Goal: Task Accomplishment & Management: Complete application form

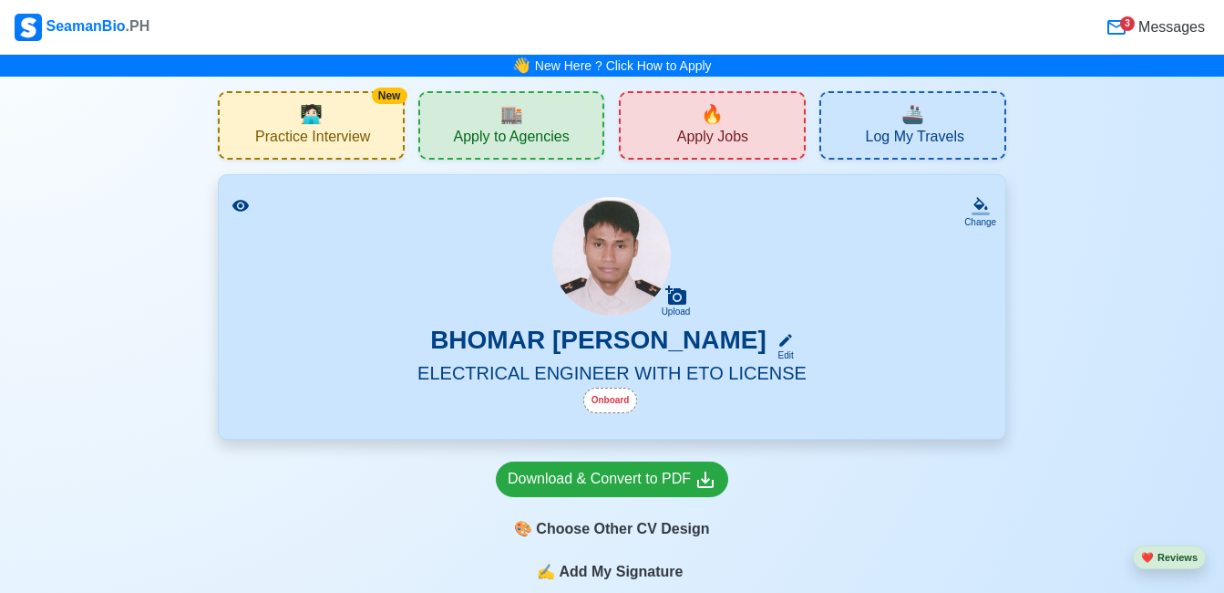
click at [681, 116] on div "🔥 Apply Jobs" at bounding box center [712, 125] width 187 height 68
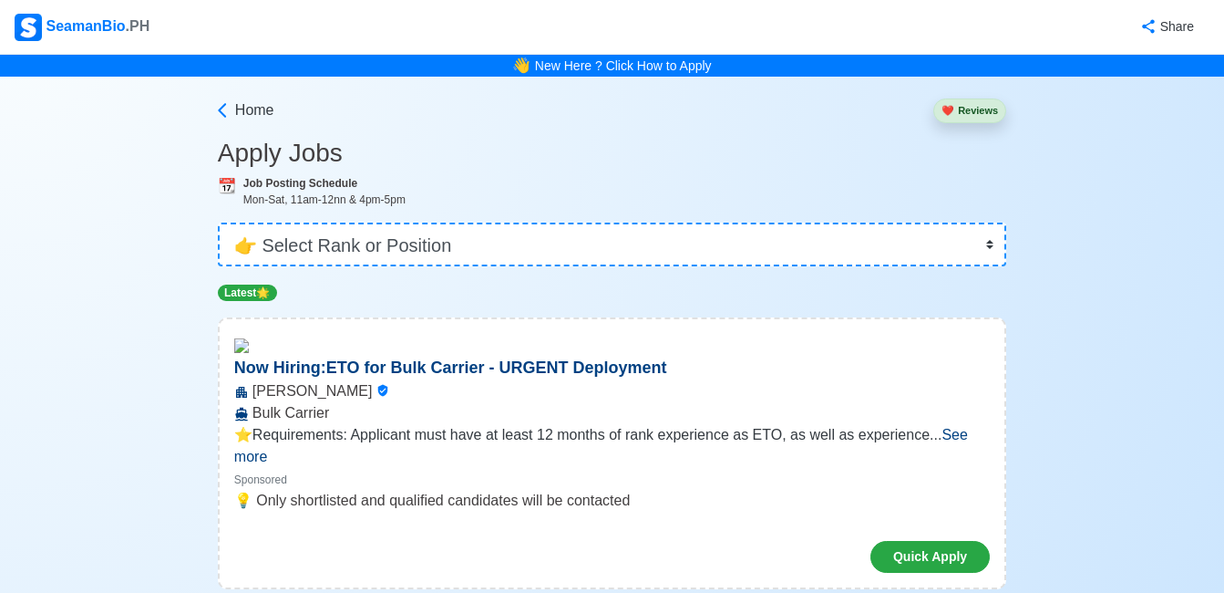
click at [968, 435] on span "See more" at bounding box center [601, 445] width 734 height 37
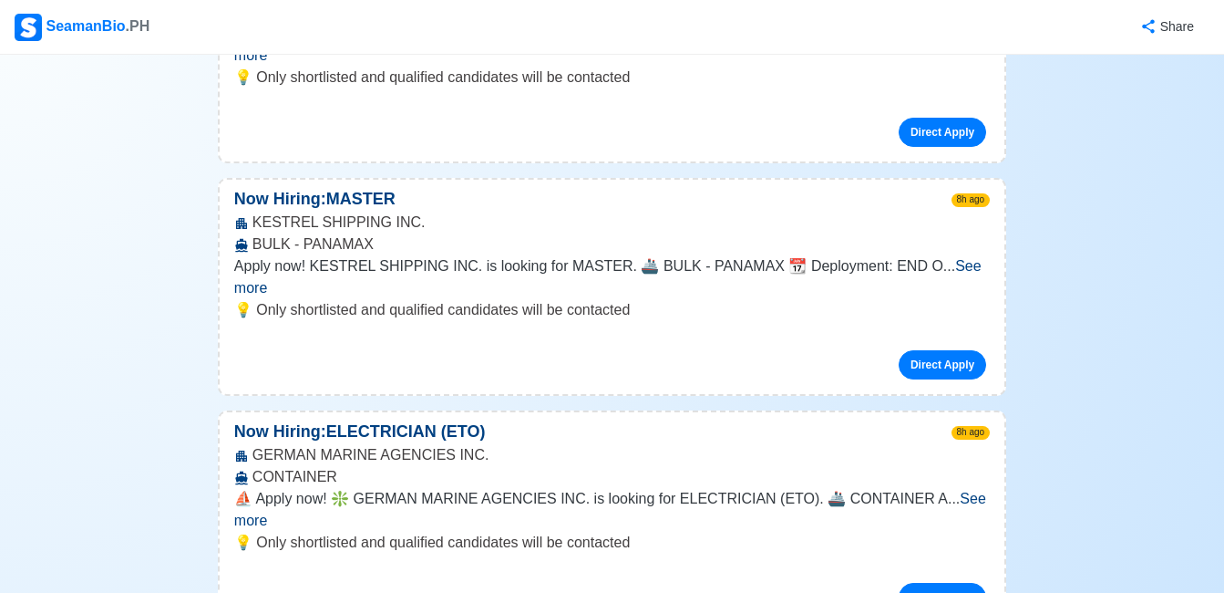
scroll to position [5361, 0]
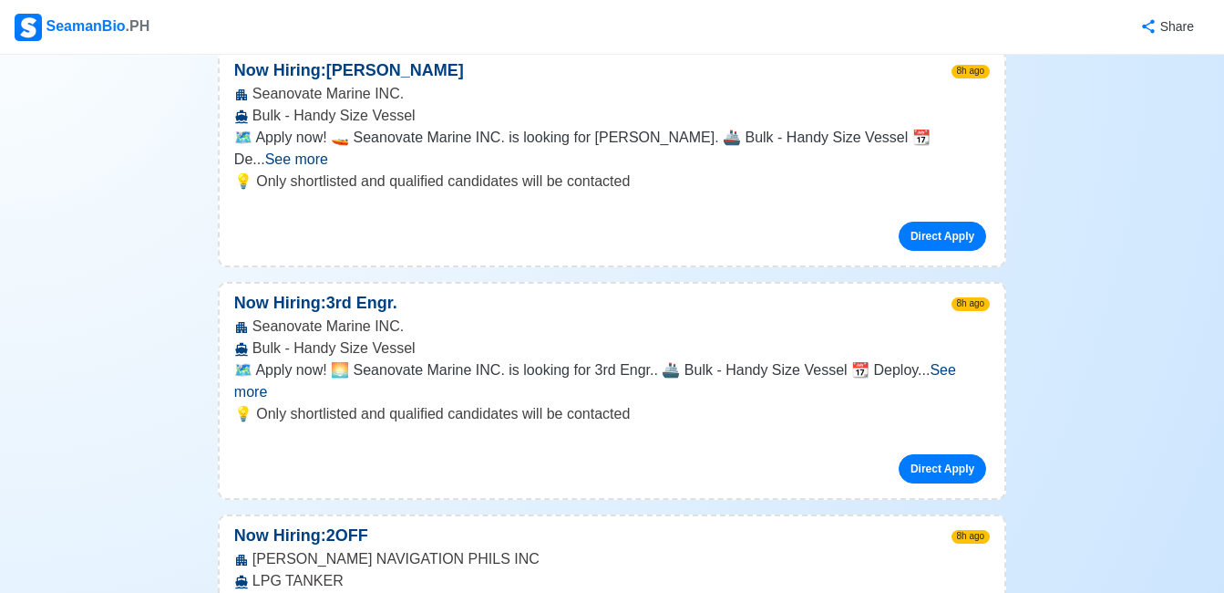
scroll to position [7439, 0]
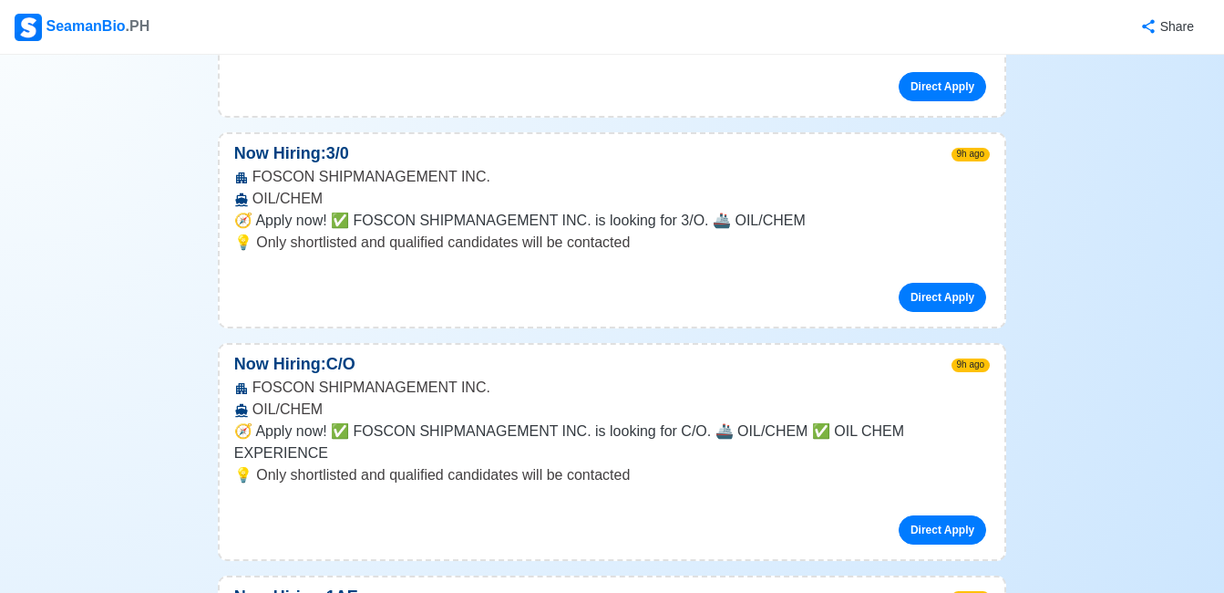
scroll to position [11670, 0]
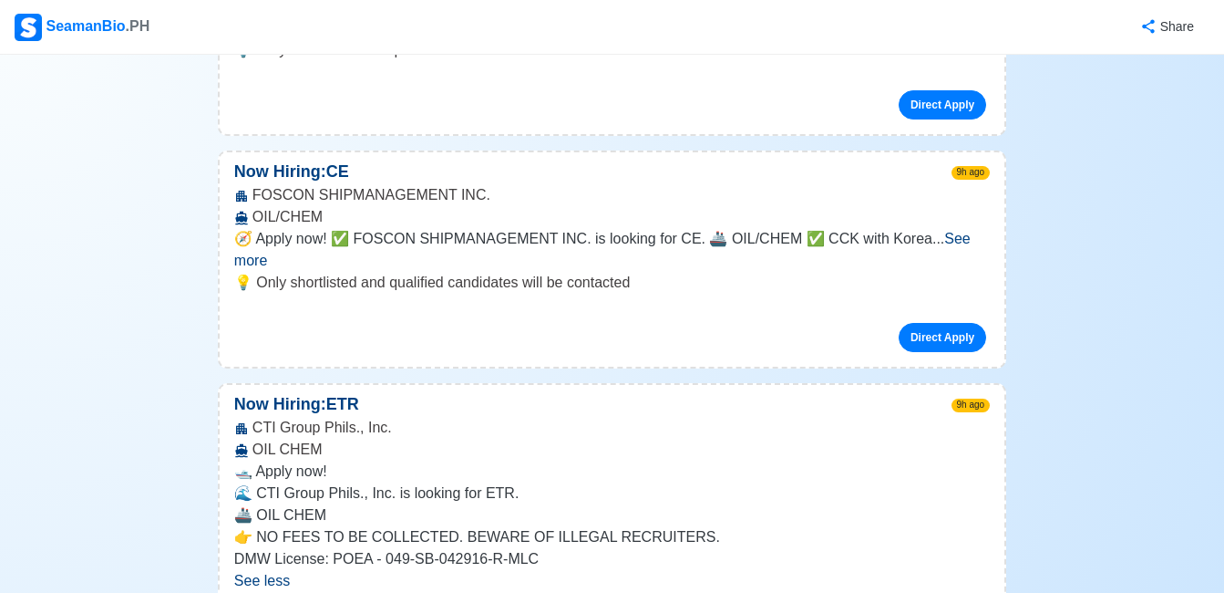
scroll to position [12363, 0]
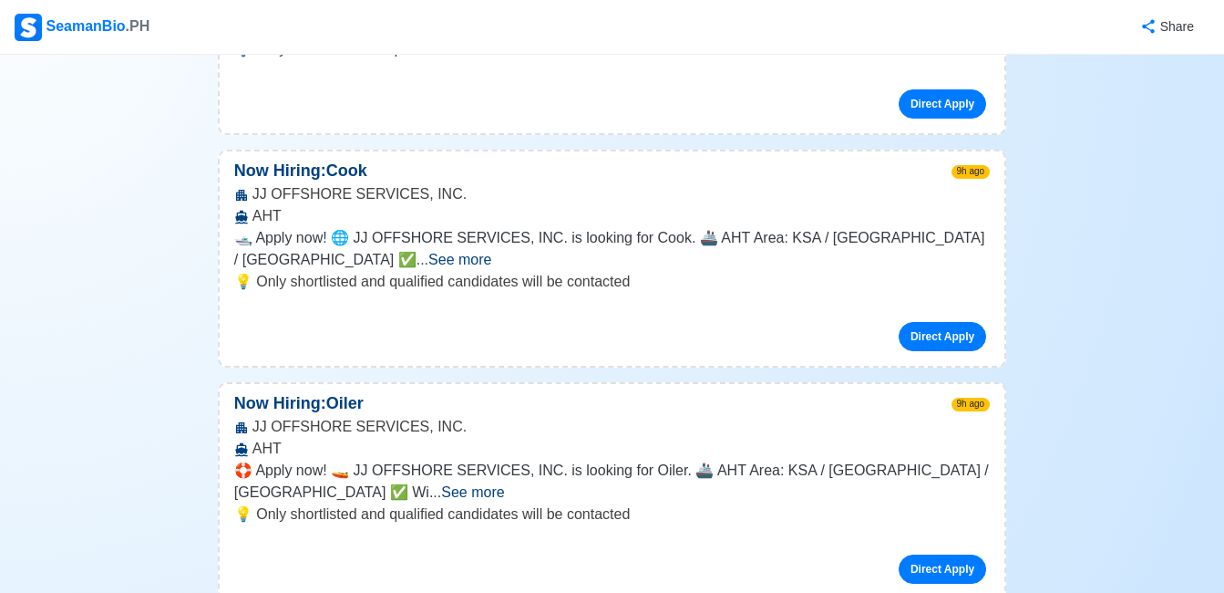
scroll to position [14697, 0]
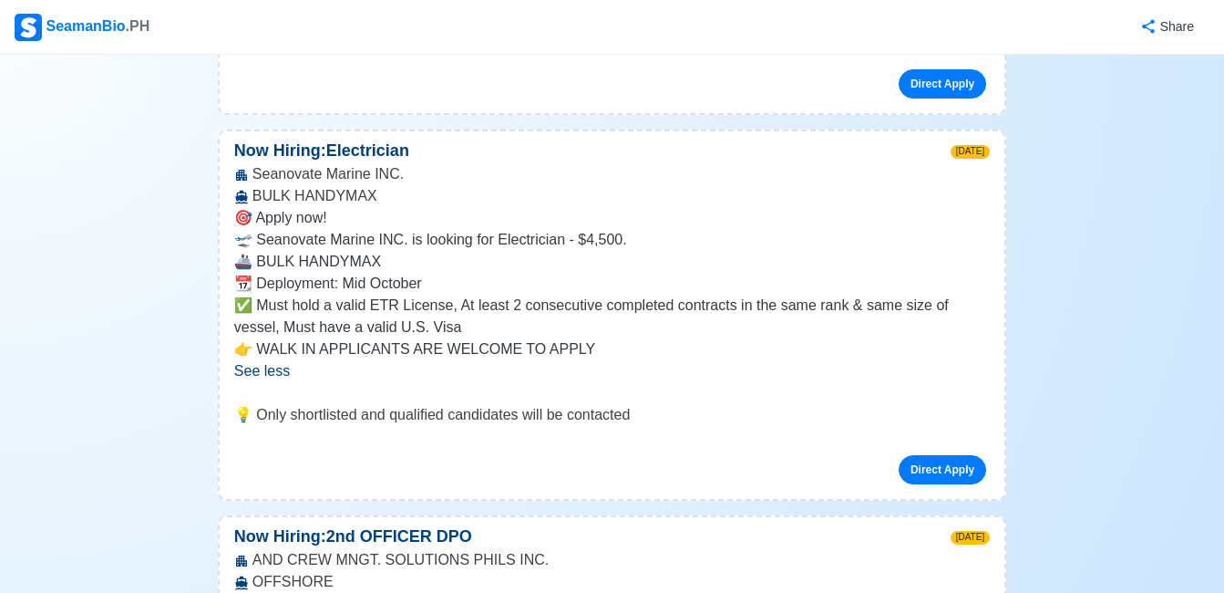
scroll to position [15936, 0]
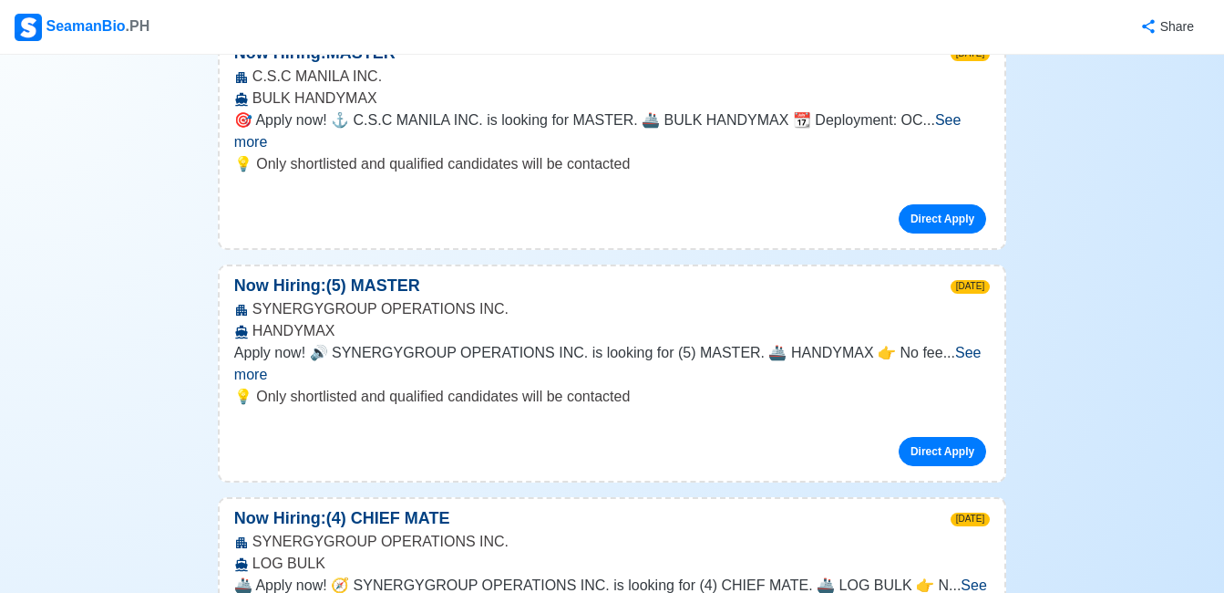
scroll to position [18416, 0]
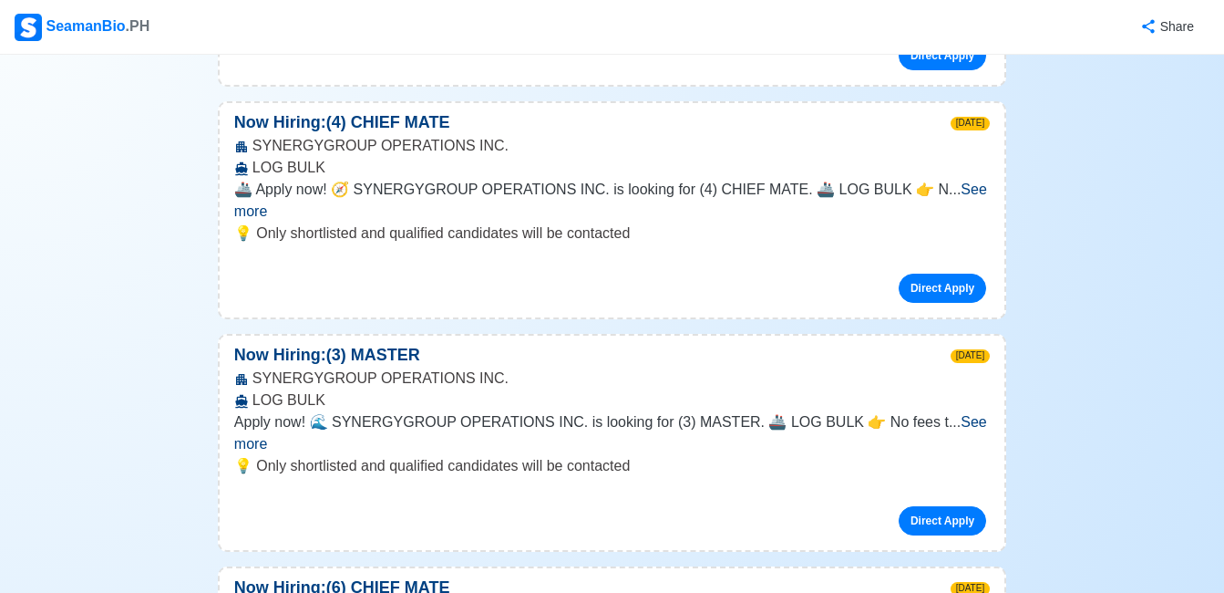
scroll to position [18781, 0]
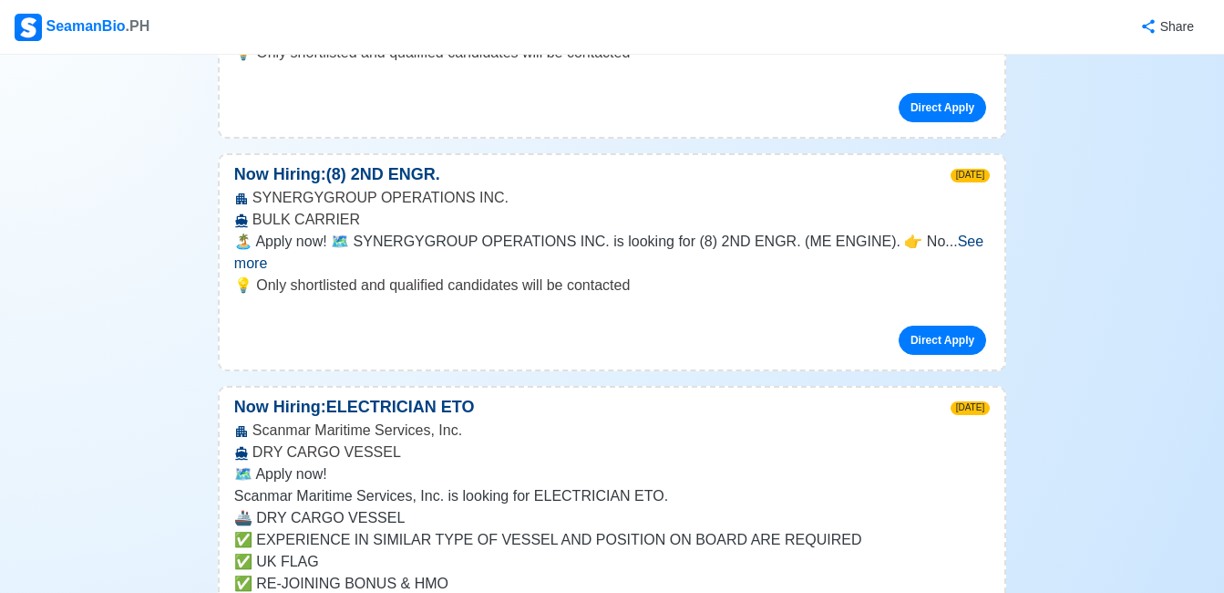
scroll to position [19729, 0]
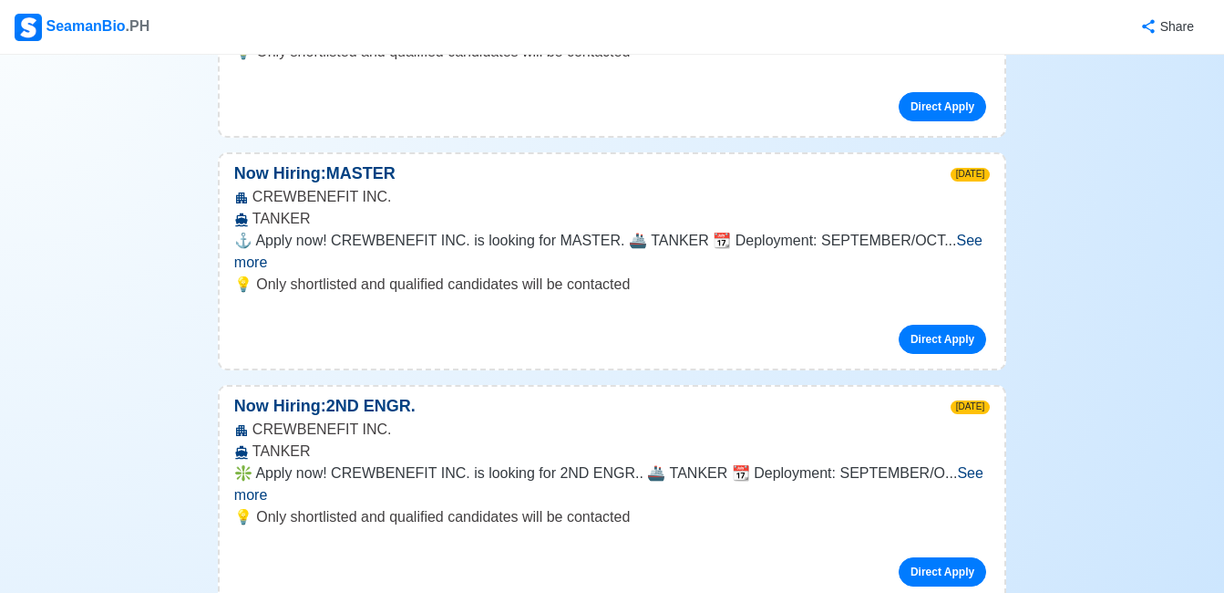
scroll to position [22245, 0]
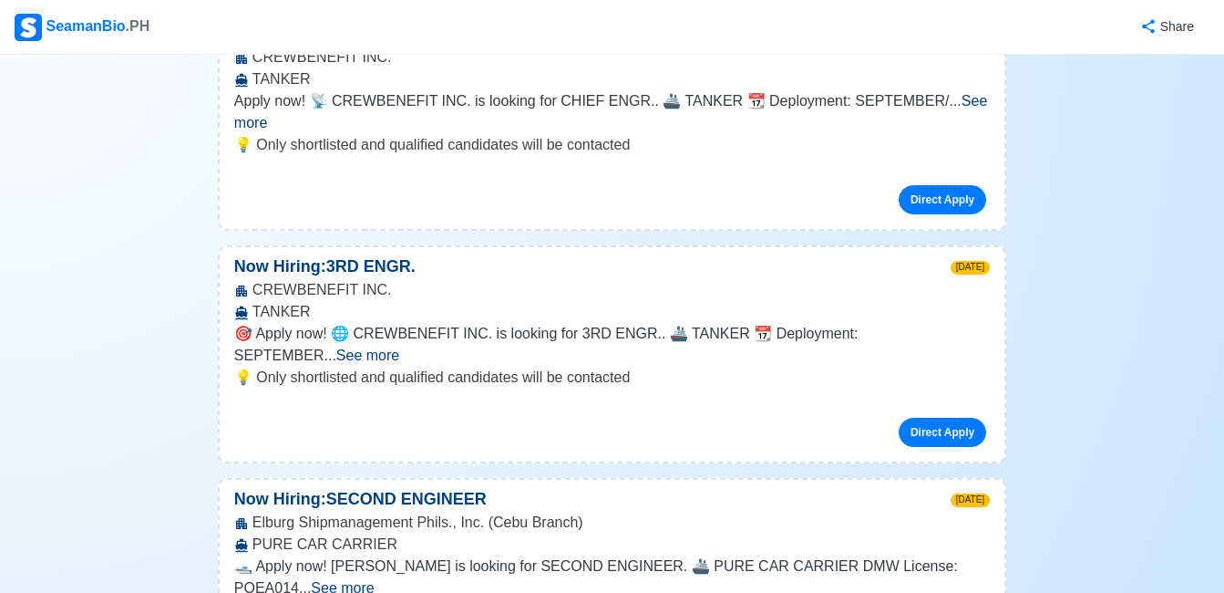
scroll to position [23631, 0]
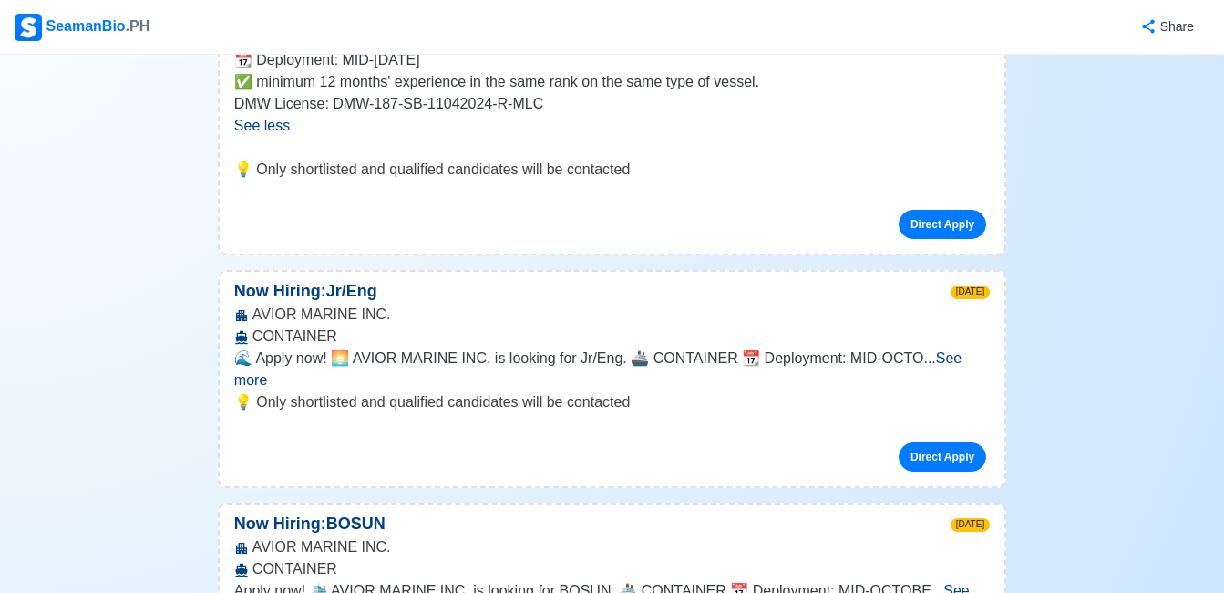
scroll to position [25746, 0]
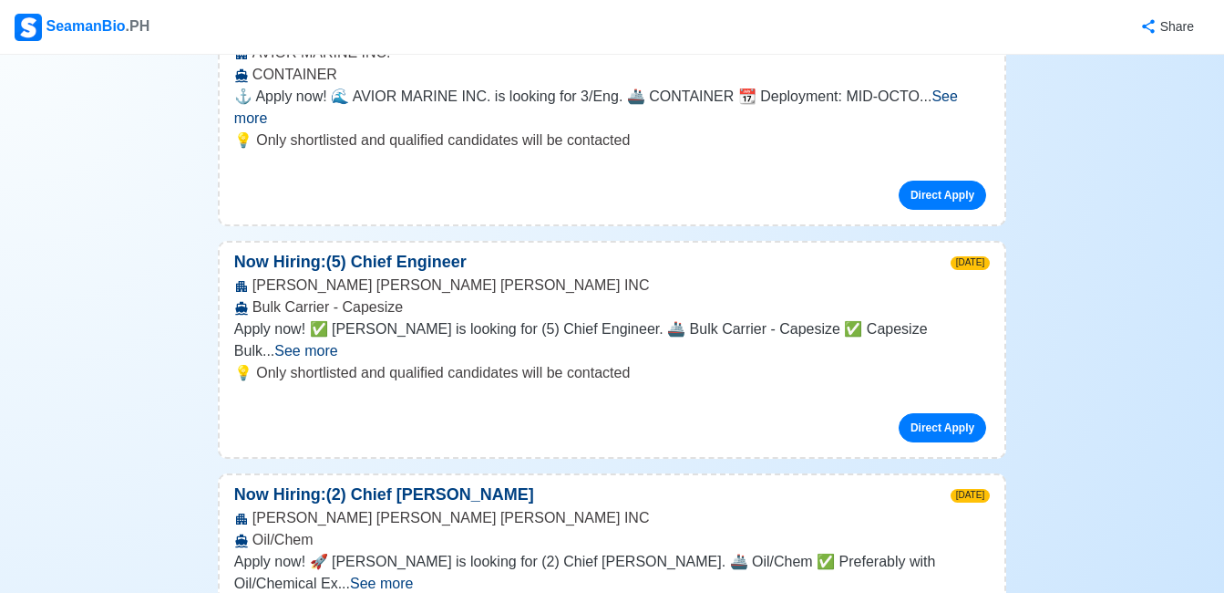
scroll to position [26439, 0]
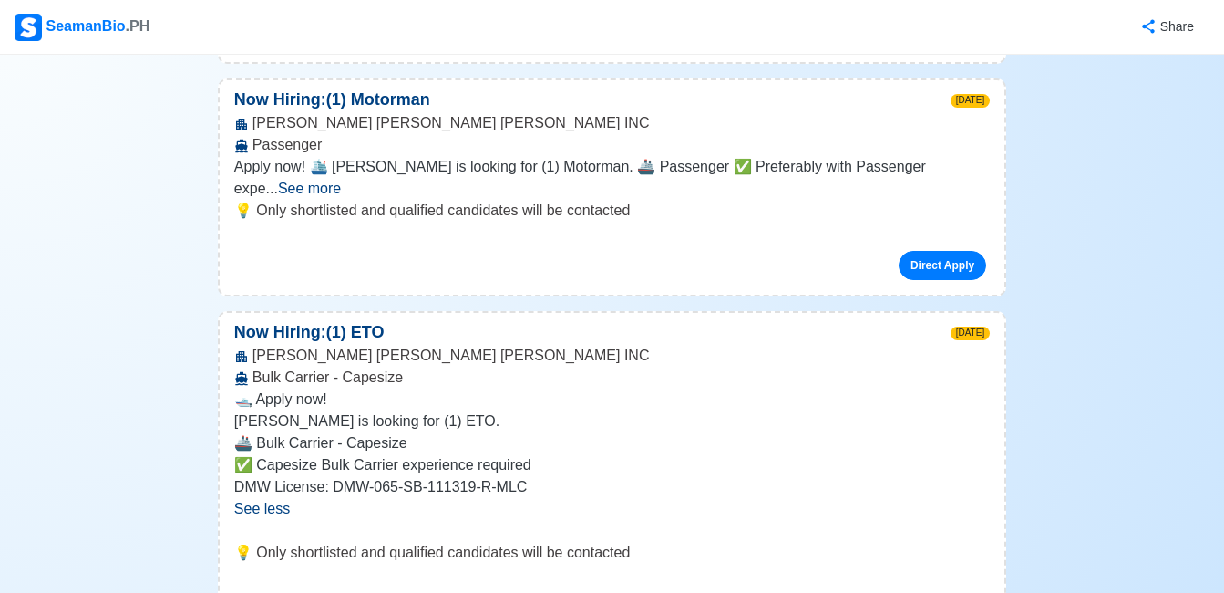
scroll to position [28372, 0]
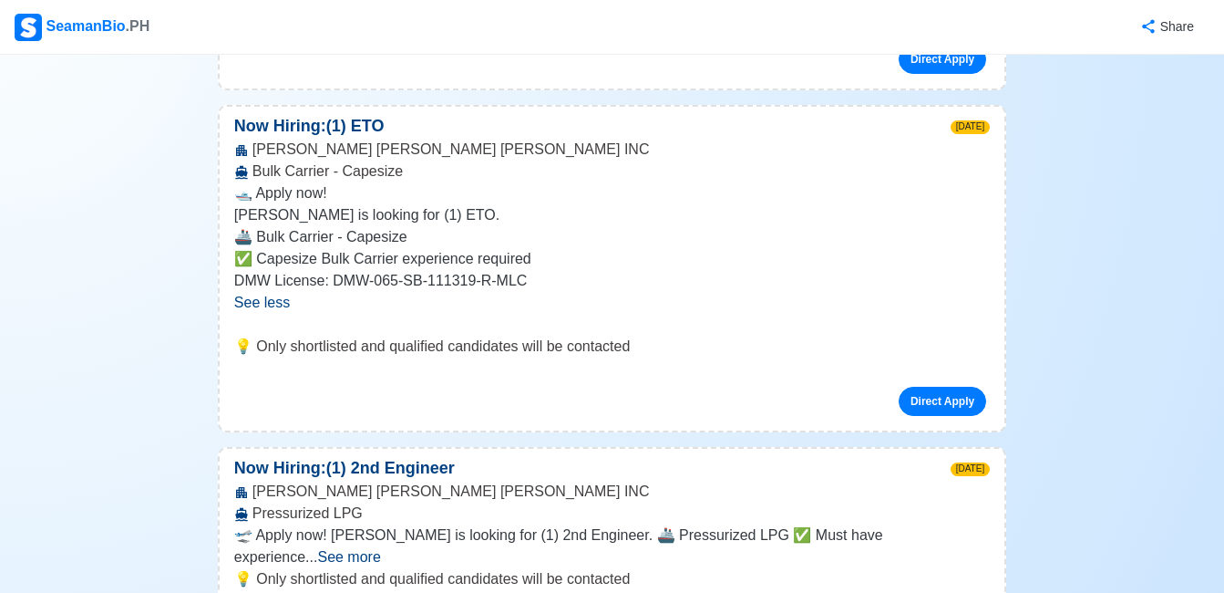
scroll to position [28518, 0]
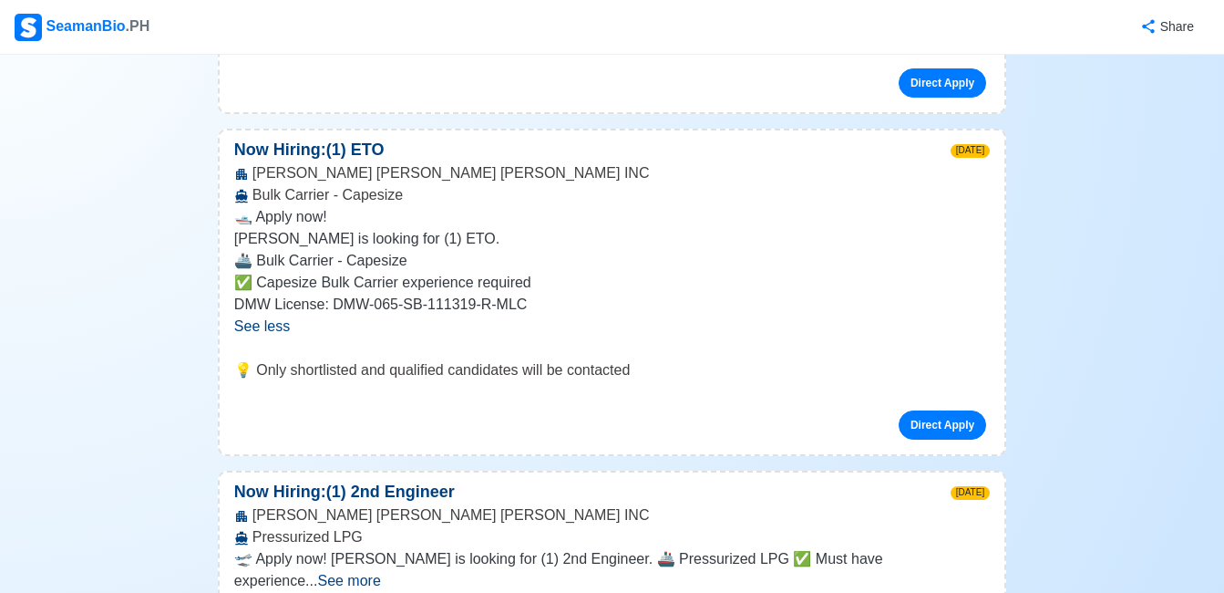
drag, startPoint x: 524, startPoint y: 145, endPoint x: 251, endPoint y: 150, distance: 273.5
copy div "[PERSON_NAME] [PERSON_NAME] [PERSON_NAME] INC"
